Goal: Information Seeking & Learning: Learn about a topic

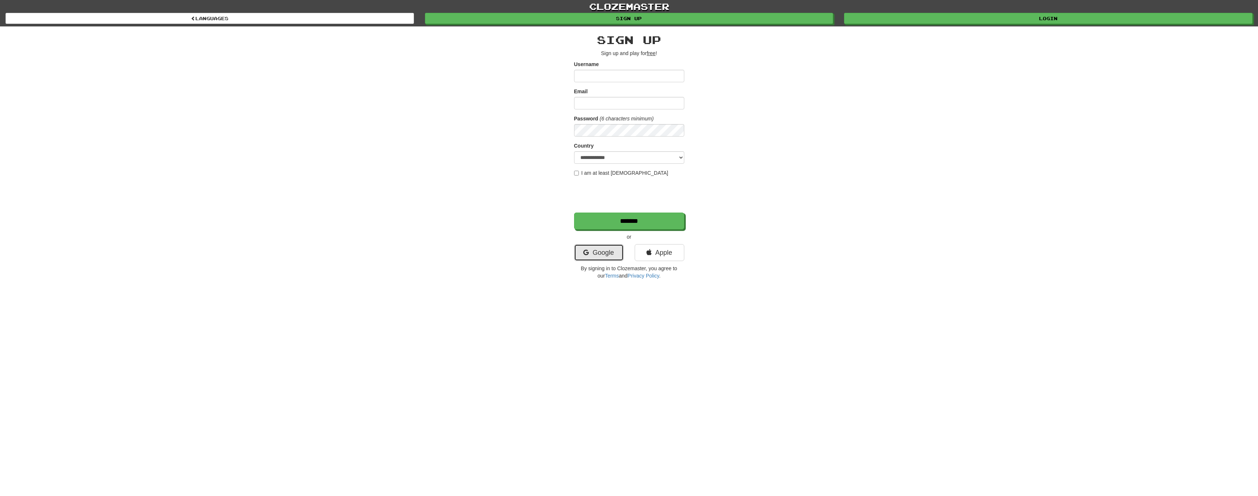
click at [607, 245] on link "Google" at bounding box center [599, 252] width 50 height 17
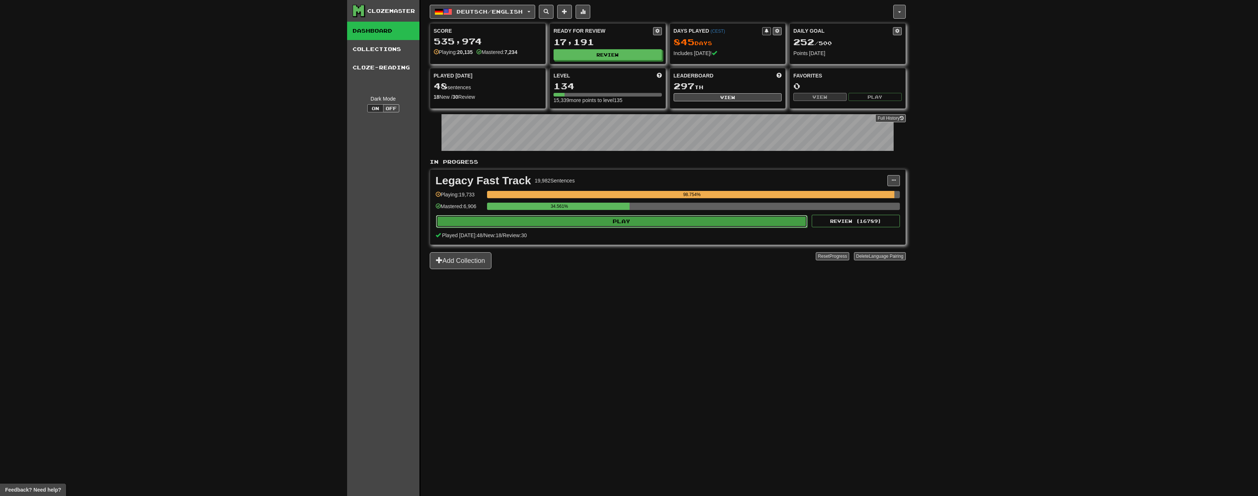
click at [592, 218] on button "Play" at bounding box center [622, 221] width 372 height 12
select select "**"
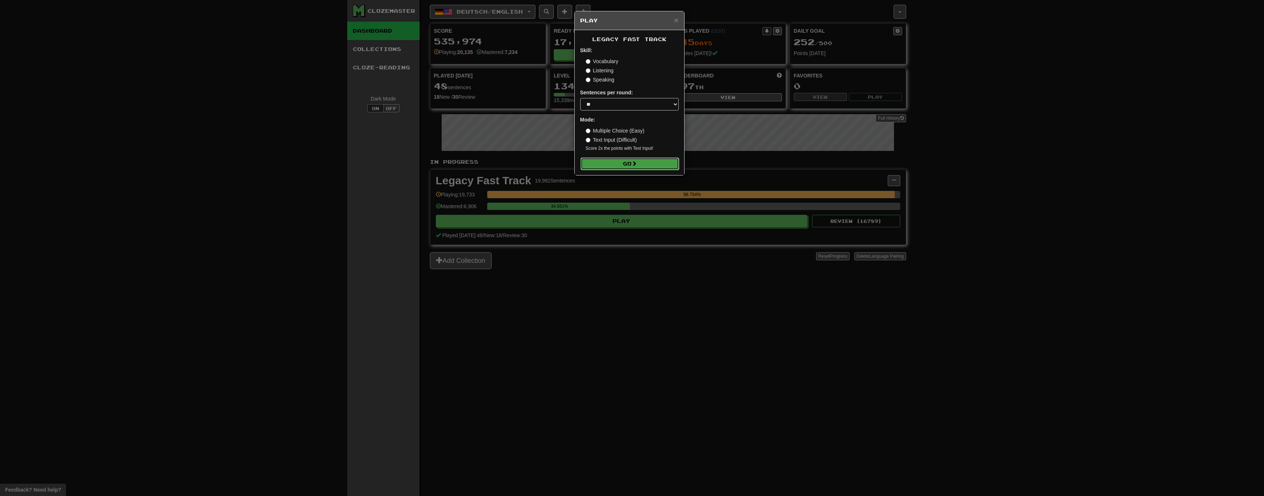
click at [645, 165] on button "Go" at bounding box center [629, 164] width 98 height 12
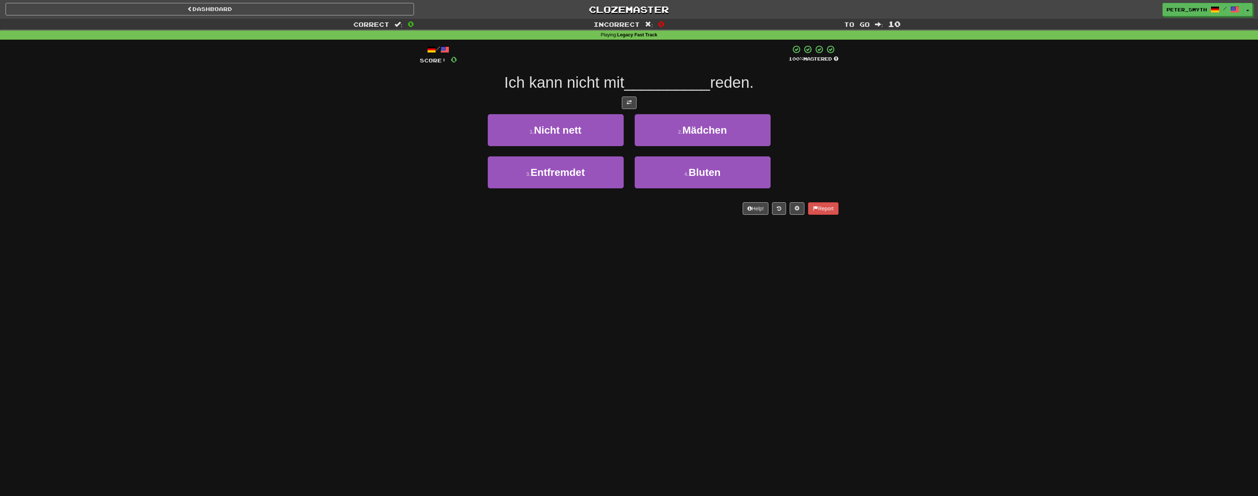
click at [299, 261] on div "Dashboard Clozemaster Peter_Smyth / Toggle Dropdown Dashboard Leaderboard Activ…" at bounding box center [629, 248] width 1258 height 496
click at [326, 342] on div "Dashboard Clozemaster Peter_Smyth / Toggle Dropdown Dashboard Leaderboard Activ…" at bounding box center [629, 248] width 1258 height 496
click at [330, 331] on div "Dashboard Clozemaster Peter_Smyth / Toggle Dropdown Dashboard Leaderboard Activ…" at bounding box center [629, 248] width 1258 height 496
click at [374, 273] on div "Dashboard Clozemaster Peter_Smyth / Toggle Dropdown Dashboard Leaderboard Activ…" at bounding box center [629, 248] width 1258 height 496
click at [607, 163] on button "3 . Entfremdet" at bounding box center [556, 173] width 136 height 32
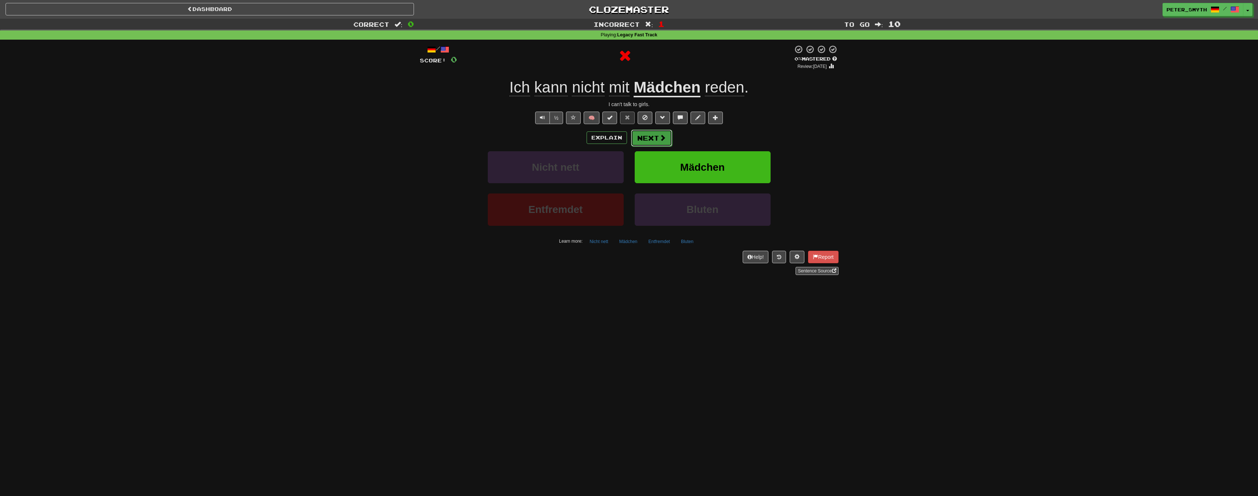
click at [652, 142] on button "Next" at bounding box center [651, 138] width 41 height 17
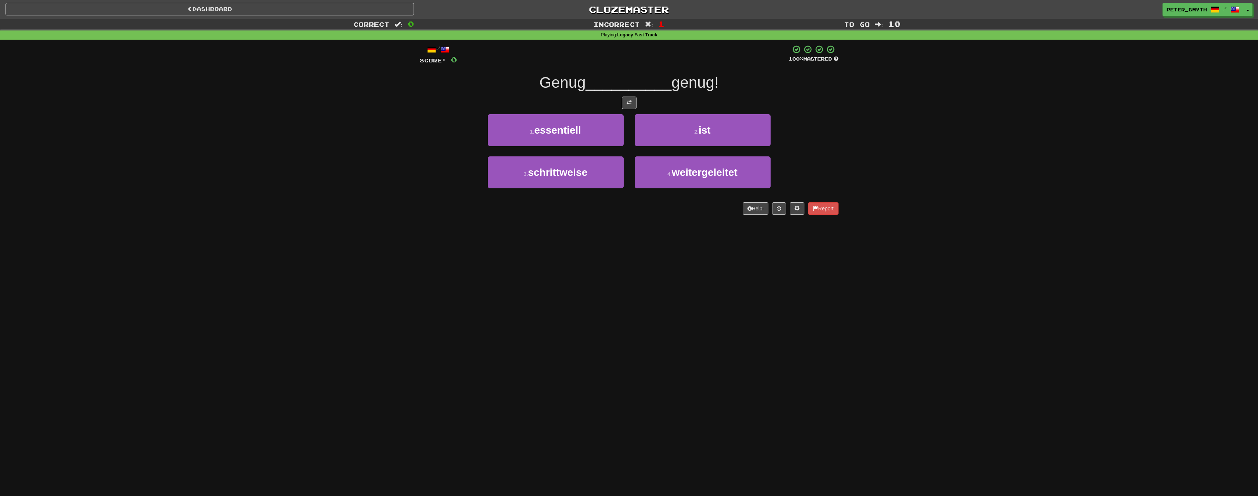
click at [351, 198] on div "Correct : 0 Incorrect : 1 To go : 10 Playing : Legacy Fast Track / Score: 0 100…" at bounding box center [629, 122] width 1258 height 206
click at [408, 291] on div "Dashboard Clozemaster Peter_Smyth / Toggle Dropdown Dashboard Leaderboard Activ…" at bounding box center [629, 248] width 1258 height 496
click at [360, 169] on div "Correct : 1 Incorrect : 1 To go : 9 Playing : Legacy Fast Track / Score: 16 0 %…" at bounding box center [629, 122] width 1258 height 206
click at [359, 167] on div "Correct : 1 Incorrect : 1 To go : 9 Playing : Legacy Fast Track / Score: 16 0 %…" at bounding box center [629, 122] width 1258 height 206
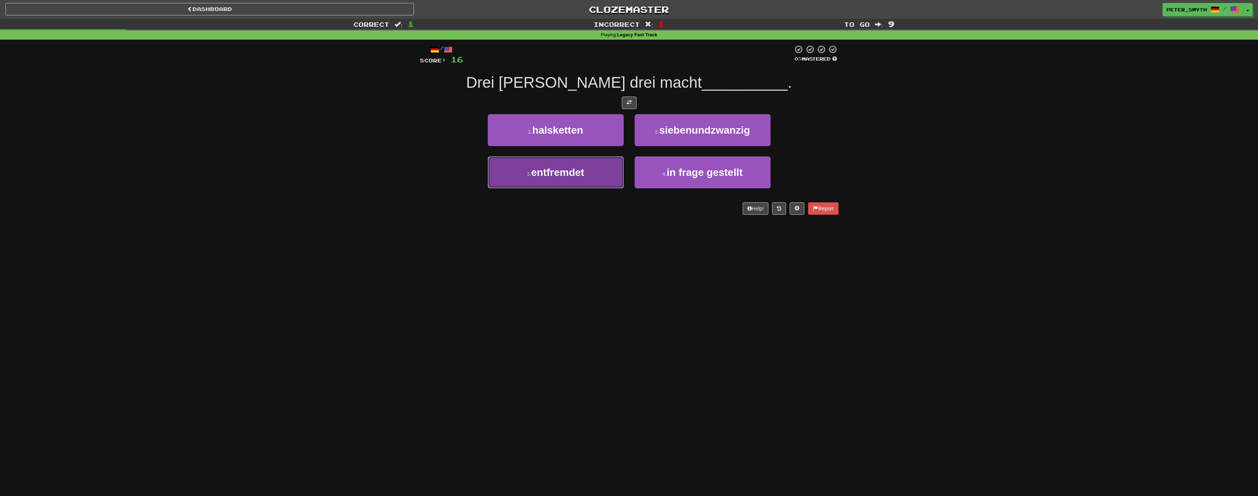
click at [534, 170] on span "entfremdet" at bounding box center [557, 172] width 53 height 11
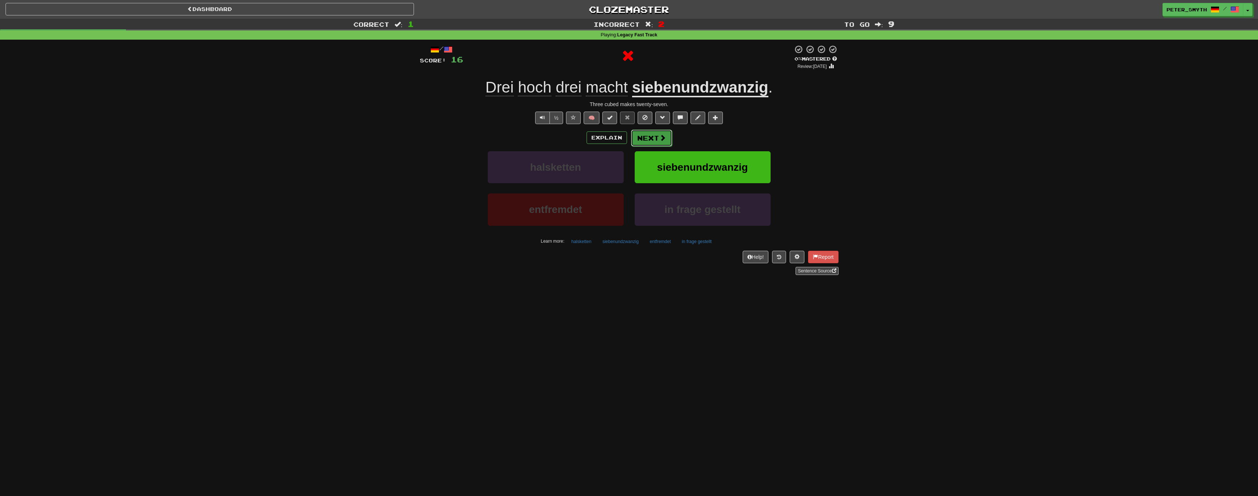
click at [649, 139] on button "Next" at bounding box center [651, 138] width 41 height 17
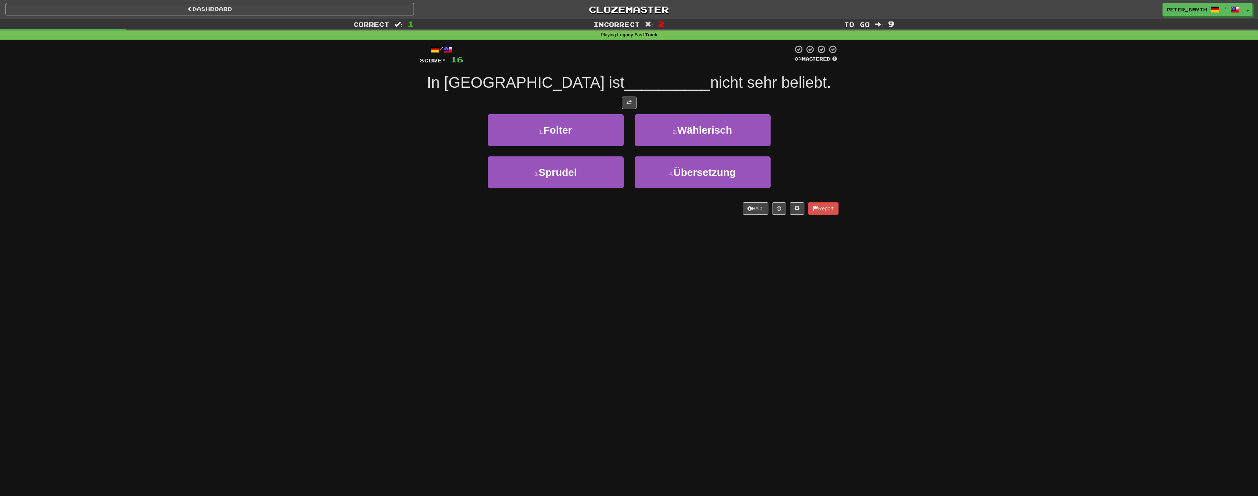
click at [302, 221] on div "Correct : 1 Incorrect : 2 To go : 9 Playing : Legacy Fast Track / Score: 16 0 %…" at bounding box center [629, 122] width 1258 height 206
click at [275, 204] on div "Correct : 1 Incorrect : 2 To go : 9 Playing : Legacy Fast Track / Score: 16 0 %…" at bounding box center [629, 122] width 1258 height 206
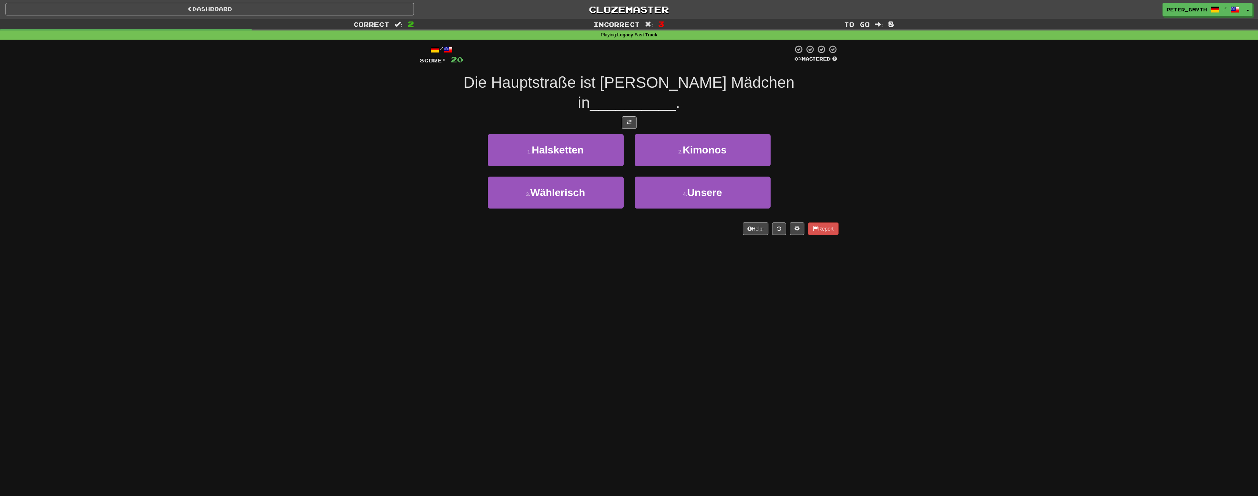
click at [245, 329] on div "Dashboard Clozemaster Peter_Smyth / Toggle Dropdown Dashboard Leaderboard Activ…" at bounding box center [629, 248] width 1258 height 496
click at [287, 329] on div "Dashboard Clozemaster Peter_Smyth / Toggle Dropdown Dashboard Leaderboard Activ…" at bounding box center [629, 248] width 1258 height 496
click at [287, 328] on div "Dashboard Clozemaster Peter_Smyth / Toggle Dropdown Dashboard Leaderboard Activ…" at bounding box center [629, 248] width 1258 height 496
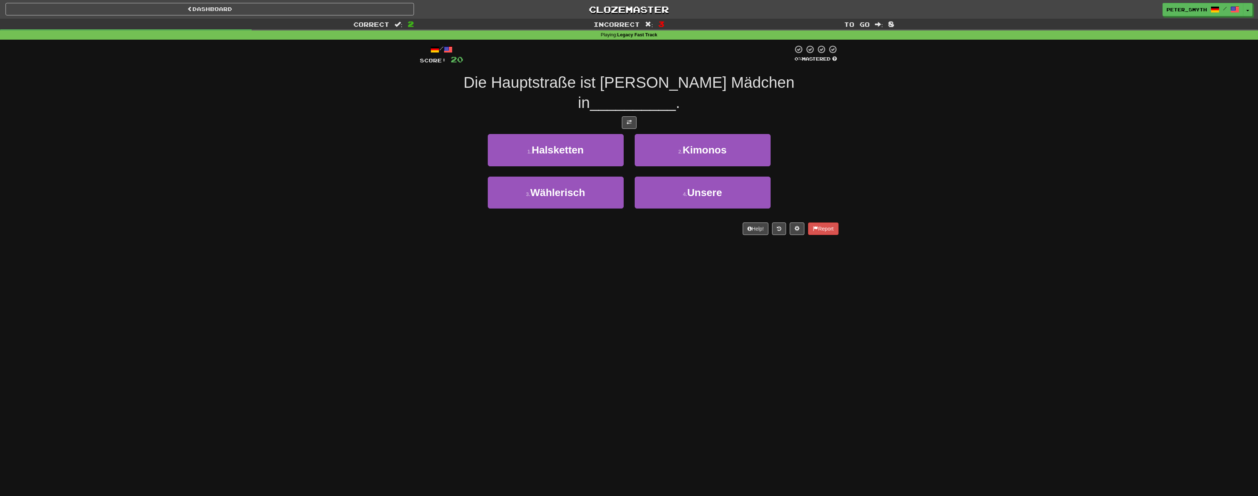
click at [287, 328] on div "Dashboard Clozemaster Peter_Smyth / Toggle Dropdown Dashboard Leaderboard Activ…" at bounding box center [629, 248] width 1258 height 496
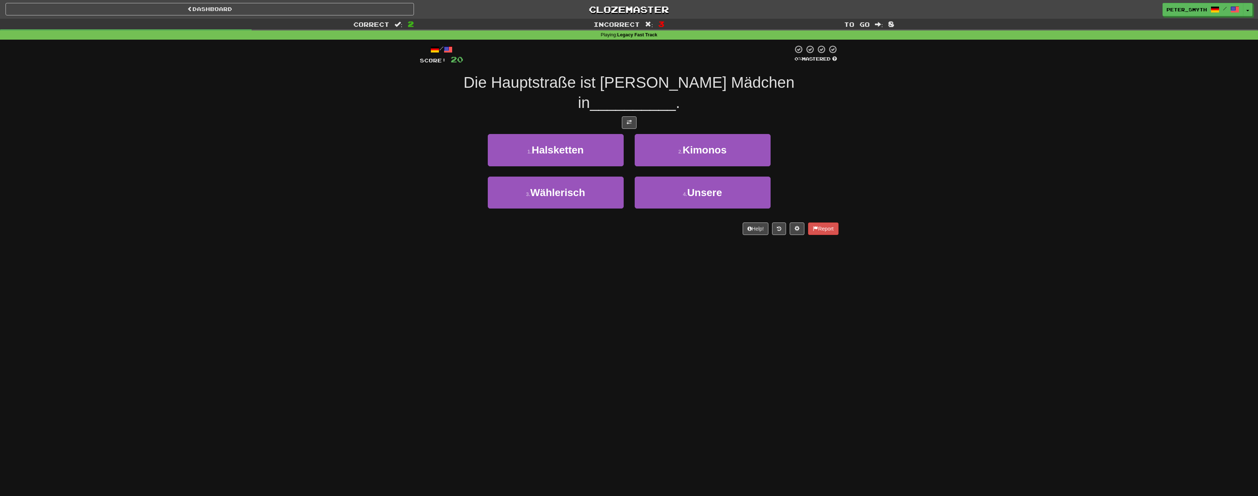
click at [287, 328] on div "Dashboard Clozemaster Peter_Smyth / Toggle Dropdown Dashboard Leaderboard Activ…" at bounding box center [629, 248] width 1258 height 496
click at [245, 240] on div "Dashboard Clozemaster Peter_Smyth / Toggle Dropdown Dashboard Leaderboard Activ…" at bounding box center [629, 248] width 1258 height 496
click at [327, 260] on div "Dashboard Clozemaster Peter_Smyth / Toggle Dropdown Dashboard Leaderboard Activ…" at bounding box center [629, 248] width 1258 height 496
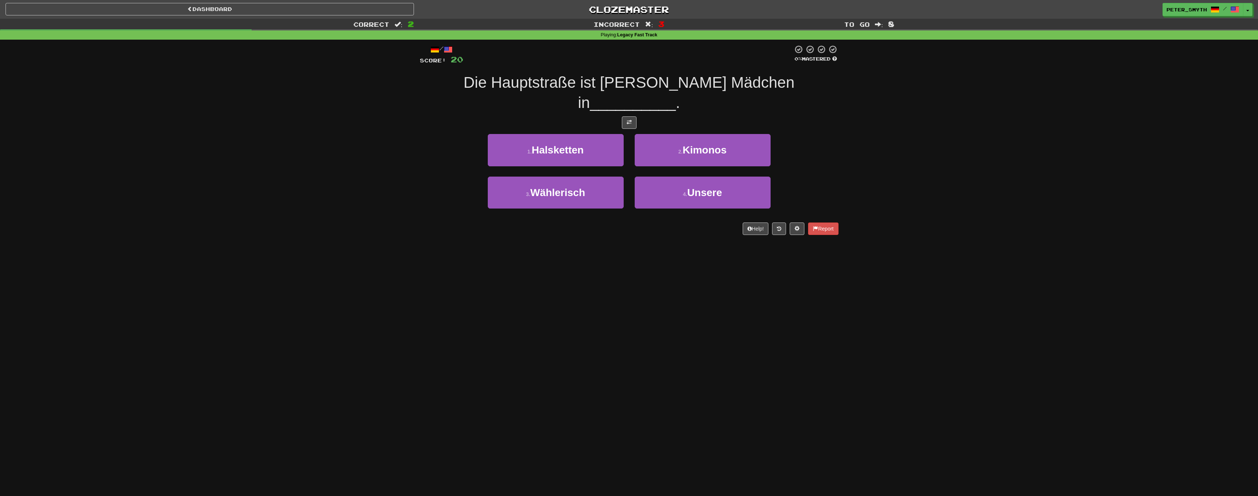
click at [496, 243] on div "Dashboard Clozemaster Peter_Smyth / Toggle Dropdown Dashboard Leaderboard Activ…" at bounding box center [629, 248] width 1258 height 496
click at [475, 253] on div "Dashboard Clozemaster Peter_Smyth / Toggle Dropdown Dashboard Leaderboard Activ…" at bounding box center [629, 248] width 1258 height 496
